Goal: Information Seeking & Learning: Find contact information

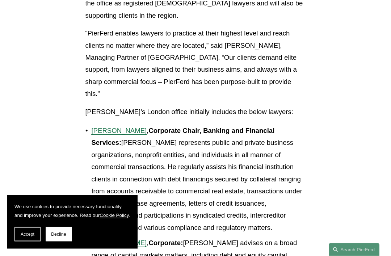
scroll to position [527, 0]
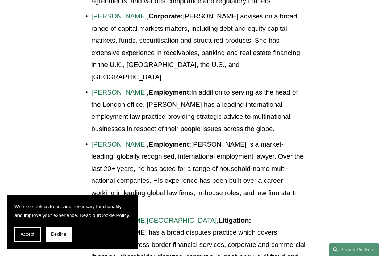
click at [342, 202] on article "Back to News & Events [PERSON_NAME] LLP Expands Internationally; Launches Londo…" at bounding box center [195, 102] width 391 height 1589
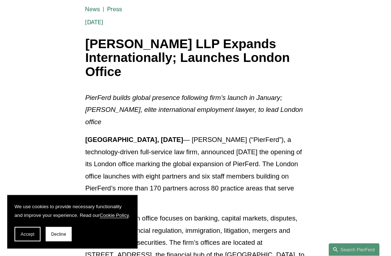
scroll to position [0, 0]
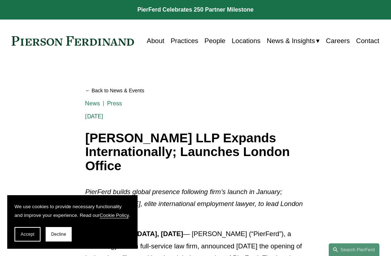
click at [210, 38] on link "People" at bounding box center [215, 40] width 21 height 13
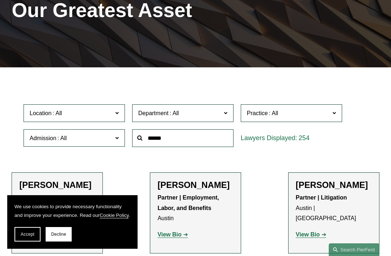
scroll to position [202, 0]
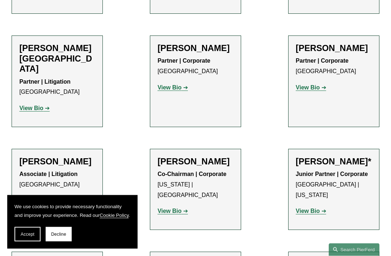
scroll to position [577, 0]
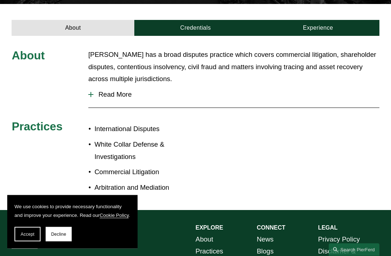
scroll to position [241, 0]
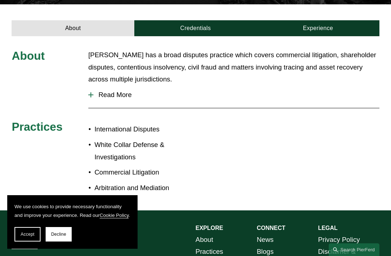
click at [99, 91] on span "Read More" at bounding box center [236, 95] width 286 height 8
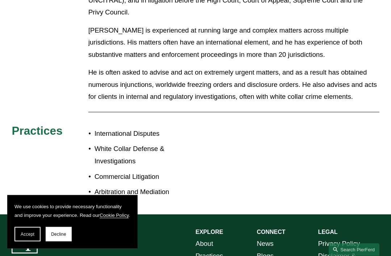
scroll to position [375, 0]
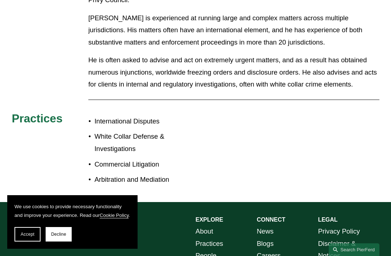
click at [33, 64] on div "About Peter has a broad disputes practice which covers commercial litigation, s…" at bounding box center [195, 51] width 391 height 275
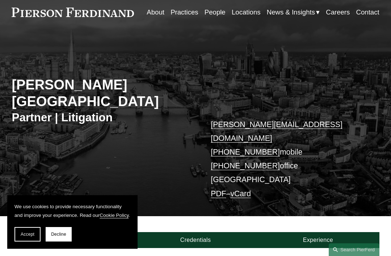
scroll to position [28, 0]
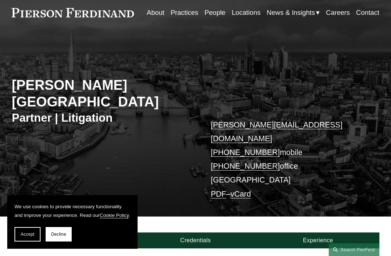
click at [0, 0] on span "News" at bounding box center [0, 0] width 0 height 0
